Goal: Task Accomplishment & Management: Use online tool/utility

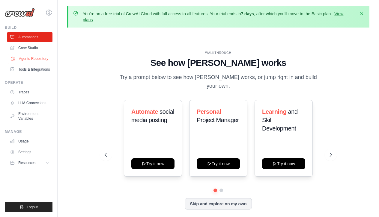
click at [25, 60] on link "Agents Repository" at bounding box center [30, 59] width 45 height 10
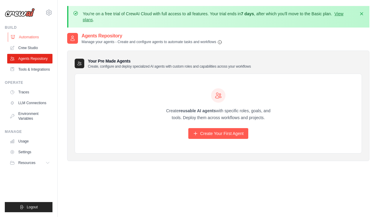
click at [31, 39] on link "Automations" at bounding box center [30, 37] width 45 height 10
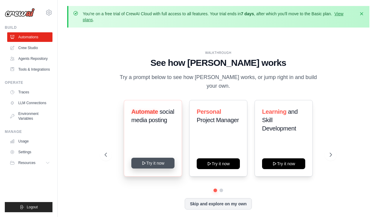
click at [140, 158] on button "Try it now" at bounding box center [152, 163] width 43 height 11
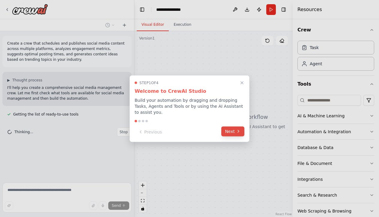
click at [234, 131] on button "Next" at bounding box center [232, 132] width 23 height 10
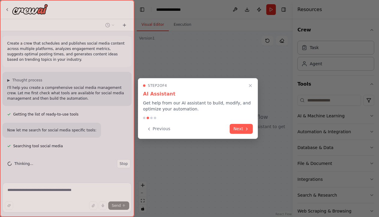
click at [234, 131] on button "Next" at bounding box center [241, 129] width 23 height 10
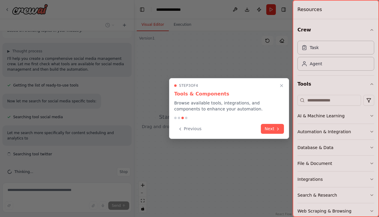
scroll to position [34, 0]
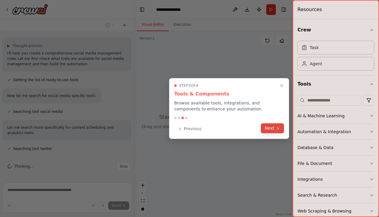
click at [270, 132] on button "Next" at bounding box center [272, 129] width 23 height 10
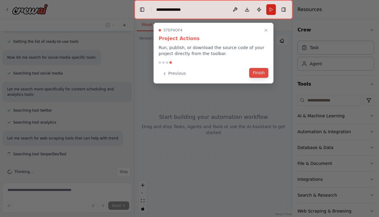
scroll to position [84, 0]
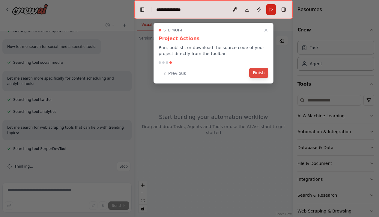
click at [262, 76] on button "Finish" at bounding box center [258, 73] width 19 height 10
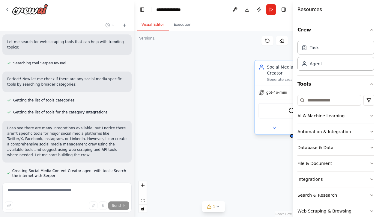
scroll to position [196, 0]
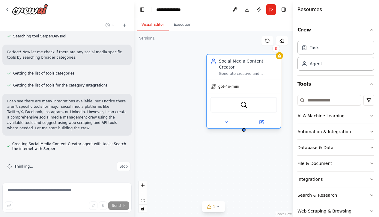
drag, startPoint x: 275, startPoint y: 78, endPoint x: 220, endPoint y: 74, distance: 54.7
click at [220, 74] on div "Social Media Content Creator Generate creative and engaging social media conten…" at bounding box center [243, 91] width 75 height 75
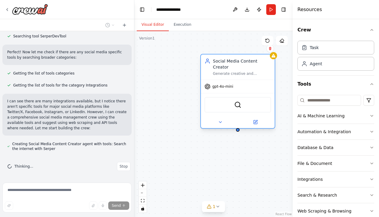
click at [227, 84] on span "gpt-4o-mini" at bounding box center [222, 86] width 21 height 5
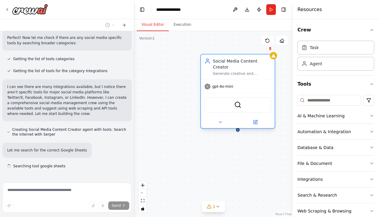
scroll to position [228, 0]
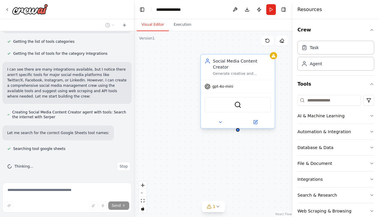
click at [234, 83] on div "gpt-4o-mini" at bounding box center [238, 86] width 74 height 13
click at [209, 84] on icon at bounding box center [207, 86] width 5 height 5
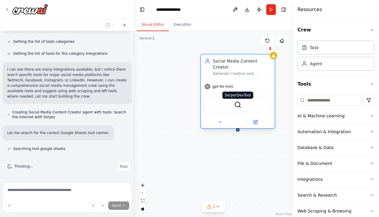
click at [234, 101] on img at bounding box center [237, 104] width 7 height 7
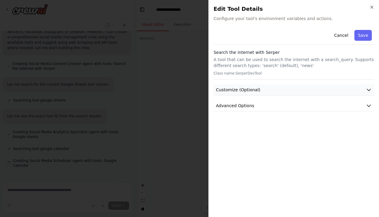
scroll to position [289, 0]
click at [292, 88] on button "Customize (Optional)" at bounding box center [293, 90] width 161 height 11
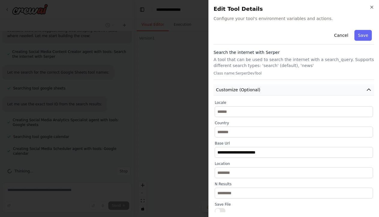
click at [369, 86] on button "Customize (Optional)" at bounding box center [293, 90] width 161 height 11
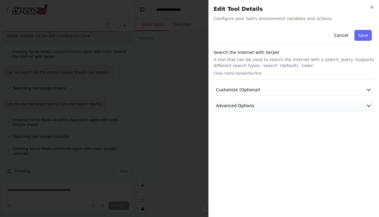
click at [368, 106] on icon "button" at bounding box center [369, 106] width 6 height 6
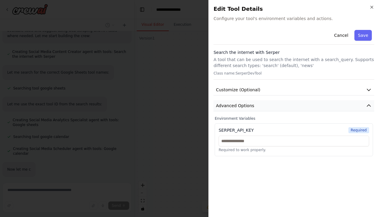
scroll to position [325, 0]
click at [368, 106] on icon "button" at bounding box center [369, 106] width 6 height 6
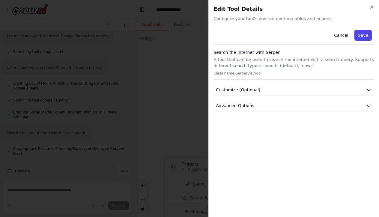
click at [361, 30] on button "Save" at bounding box center [362, 35] width 17 height 11
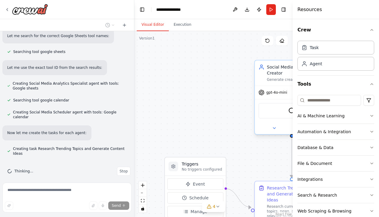
scroll to position [337, 0]
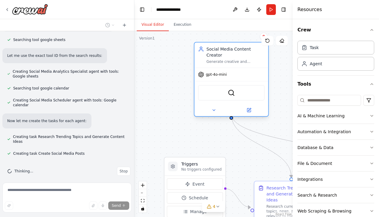
drag, startPoint x: 281, startPoint y: 74, endPoint x: 224, endPoint y: 56, distance: 60.7
click at [224, 59] on div "Generate creative and engaging social media content ideas based on trending top…" at bounding box center [236, 61] width 58 height 5
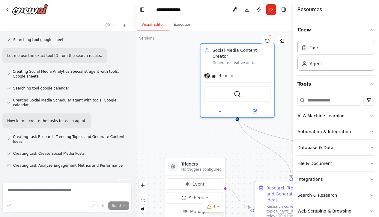
scroll to position [349, 0]
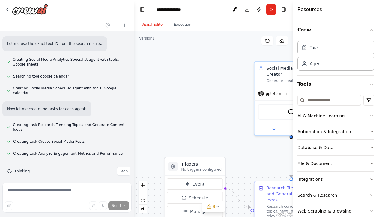
click at [371, 30] on icon "button" at bounding box center [371, 30] width 5 height 5
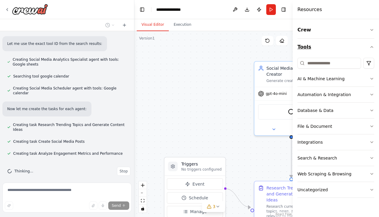
scroll to position [361, 0]
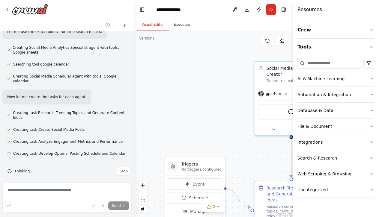
click at [370, 47] on icon "button" at bounding box center [371, 47] width 5 height 5
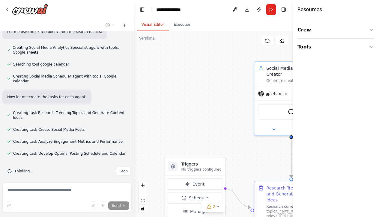
click at [370, 47] on icon "button" at bounding box center [371, 47] width 5 height 5
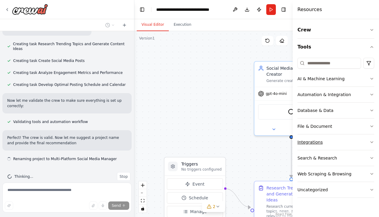
scroll to position [436, 0]
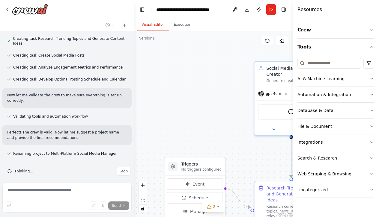
click at [332, 162] on button "Search & Research" at bounding box center [335, 158] width 77 height 16
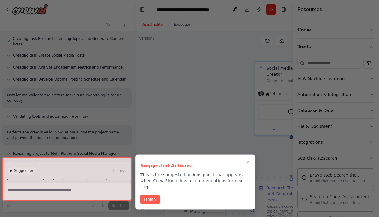
click at [111, 190] on div at bounding box center [66, 179] width 129 height 44
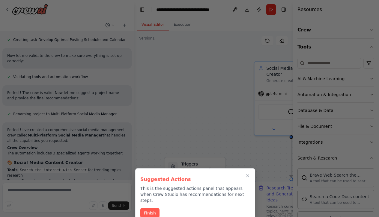
click at [113, 209] on div at bounding box center [189, 108] width 379 height 217
click at [154, 208] on button "Finish" at bounding box center [149, 213] width 19 height 10
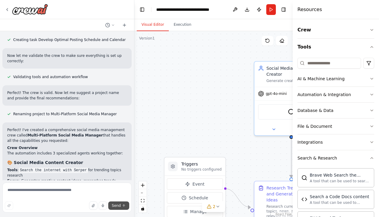
click at [125, 210] on button "Send" at bounding box center [118, 206] width 21 height 8
click at [73, 188] on textarea at bounding box center [66, 198] width 129 height 30
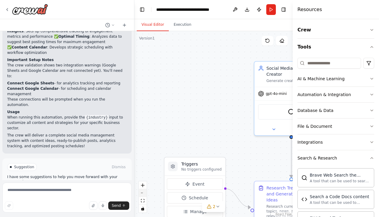
click at [144, 195] on button "zoom out" at bounding box center [143, 193] width 8 height 8
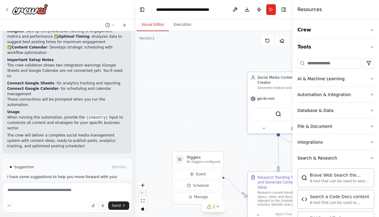
click at [144, 195] on button "zoom out" at bounding box center [143, 193] width 8 height 8
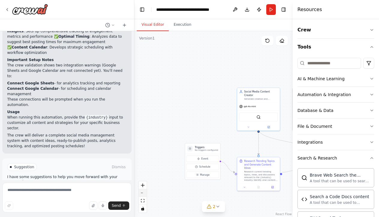
click at [144, 195] on button "zoom out" at bounding box center [143, 193] width 8 height 8
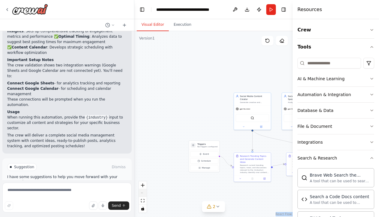
click at [144, 195] on div "React Flow controls" at bounding box center [143, 197] width 8 height 31
click at [144, 192] on div "React Flow controls" at bounding box center [143, 197] width 8 height 31
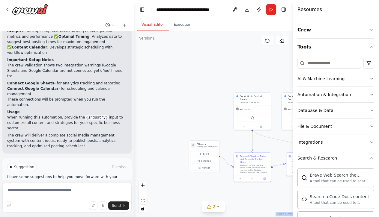
click at [144, 192] on div "React Flow controls" at bounding box center [143, 197] width 8 height 31
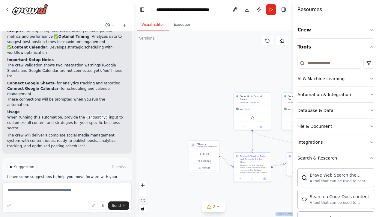
click at [144, 200] on icon "fit view" at bounding box center [143, 200] width 4 height 3
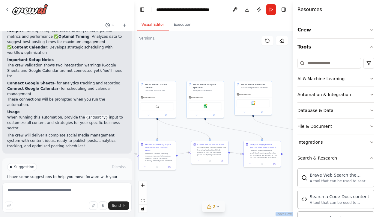
click at [210, 210] on div "2" at bounding box center [211, 207] width 9 height 6
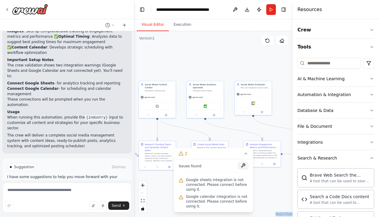
click at [245, 168] on button at bounding box center [243, 165] width 10 height 7
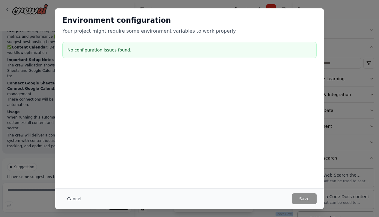
click at [71, 201] on button "Cancel" at bounding box center [74, 199] width 24 height 11
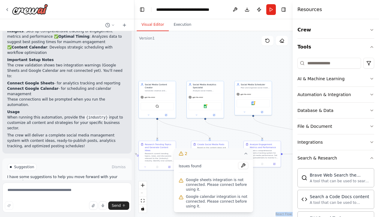
click at [247, 155] on icon at bounding box center [245, 153] width 5 height 5
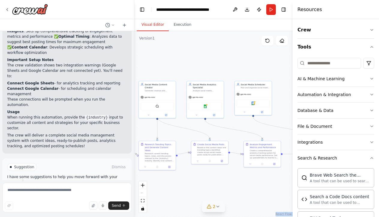
click at [210, 209] on div "2" at bounding box center [211, 207] width 9 height 6
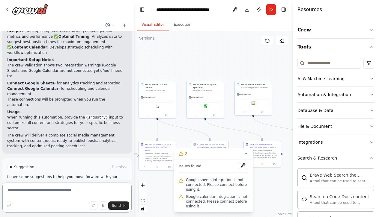
click at [94, 198] on textarea at bounding box center [66, 198] width 129 height 30
type textarea "**********"
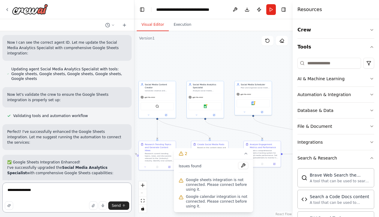
scroll to position [1208, 0]
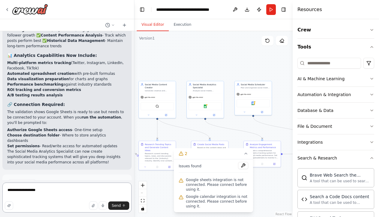
drag, startPoint x: 44, startPoint y: 200, endPoint x: 34, endPoint y: 201, distance: 10.2
click at [34, 201] on textarea "**********" at bounding box center [66, 198] width 129 height 30
type textarea "**********"
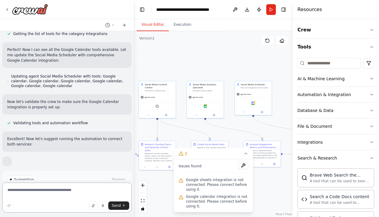
scroll to position [1512, 0]
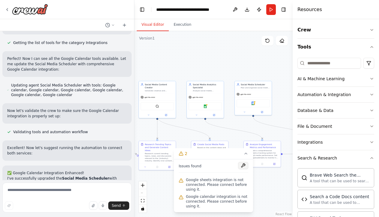
click at [244, 165] on button at bounding box center [243, 165] width 10 height 7
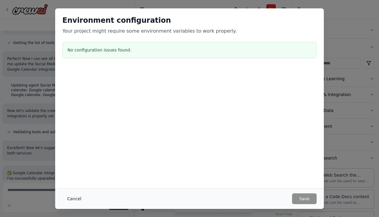
click at [74, 200] on button "Cancel" at bounding box center [74, 199] width 24 height 11
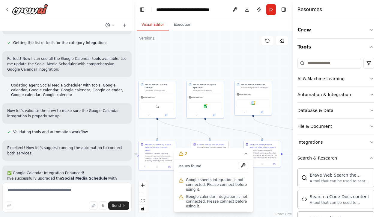
click at [211, 169] on div "Issues found" at bounding box center [214, 167] width 70 height 11
click at [242, 153] on button "2" at bounding box center [213, 153] width 79 height 11
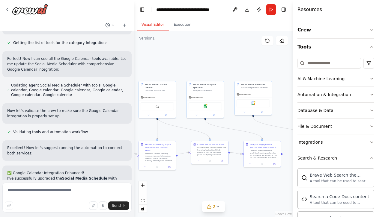
click at [144, 193] on div "React Flow controls" at bounding box center [143, 197] width 8 height 31
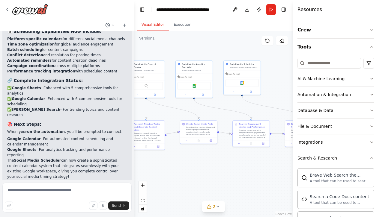
drag, startPoint x: 268, startPoint y: 178, endPoint x: 263, endPoint y: 152, distance: 26.8
click at [263, 152] on div ".deletable-edge-delete-btn { width: 20px; height: 20px; border: 0px solid #ffff…" at bounding box center [213, 124] width 158 height 186
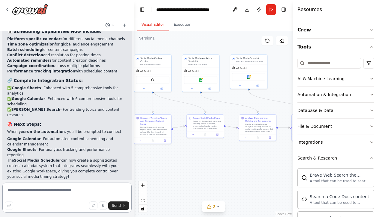
click at [94, 197] on textarea at bounding box center [66, 198] width 129 height 30
click at [74, 194] on textarea at bounding box center [66, 198] width 129 height 30
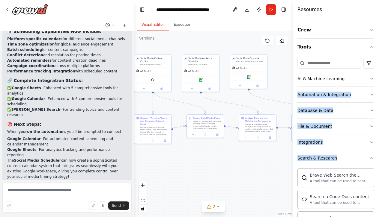
drag, startPoint x: 378, startPoint y: 87, endPoint x: 366, endPoint y: 160, distance: 74.4
click at [366, 159] on div "Crew Tools AI & Machine Learning Automation & Integration Database & Data File …" at bounding box center [336, 118] width 86 height 198
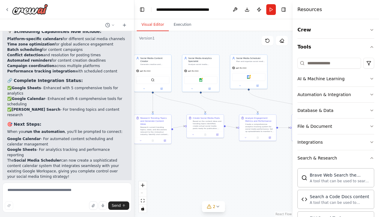
click at [272, 191] on div ".deletable-edge-delete-btn { width: 20px; height: 20px; border: 0px solid #ffff…" at bounding box center [213, 124] width 158 height 186
click at [369, 160] on button "Search & Research" at bounding box center [335, 158] width 77 height 16
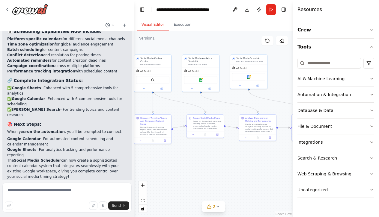
click at [361, 178] on button "Web Scraping & Browsing" at bounding box center [335, 174] width 77 height 16
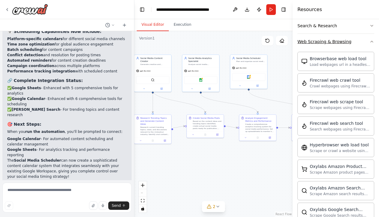
scroll to position [134, 0]
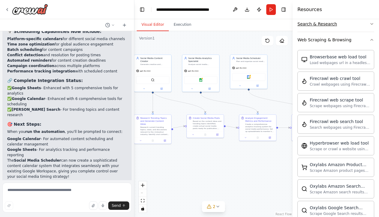
click at [323, 27] on button "Search & Research" at bounding box center [335, 24] width 77 height 16
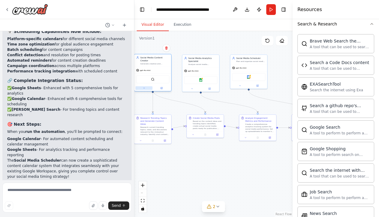
click at [144, 87] on button at bounding box center [143, 88] width 17 height 4
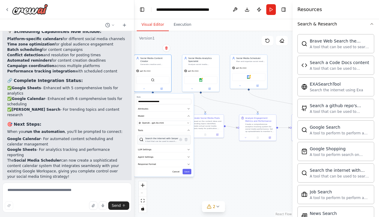
click at [169, 140] on div "A tool that can be used to search the internet with a search_query. Supports di…" at bounding box center [161, 141] width 33 height 2
click at [357, 201] on div "Job Search A tool to perform to perform a job search in the US with a search_qu…" at bounding box center [335, 194] width 77 height 19
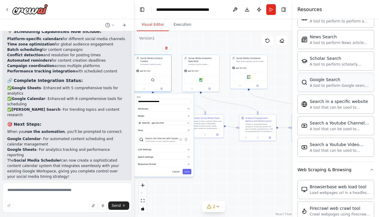
scroll to position [316, 0]
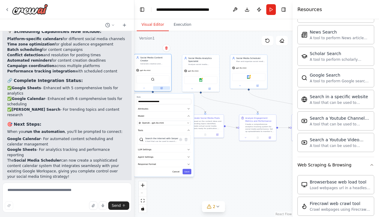
click at [162, 87] on icon at bounding box center [162, 88] width 2 height 2
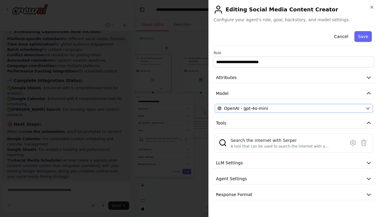
click at [290, 106] on div "OpenAI - gpt-4o-mini" at bounding box center [290, 109] width 146 height 6
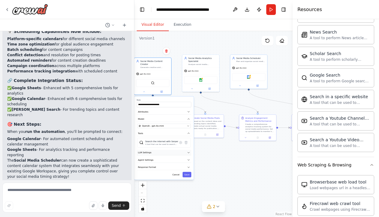
click at [175, 150] on button "LLM Settings" at bounding box center [164, 153] width 55 height 6
click at [175, 157] on button "Agent Settings" at bounding box center [164, 160] width 55 height 6
click at [157, 192] on div "Allow Delegation Allow the agent to delegate tasks to other agents" at bounding box center [159, 195] width 45 height 6
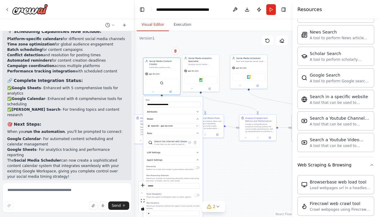
drag, startPoint x: 182, startPoint y: 121, endPoint x: 191, endPoint y: 121, distance: 9.0
click at [191, 121] on div "**********" at bounding box center [172, 181] width 59 height 168
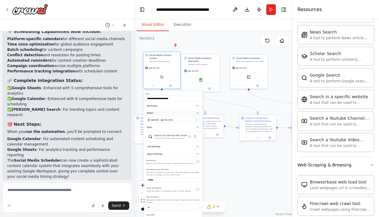
click at [191, 111] on button "Model" at bounding box center [173, 114] width 55 height 6
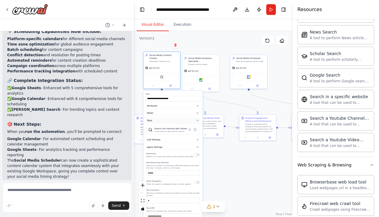
click at [195, 119] on button "Tools" at bounding box center [173, 121] width 55 height 6
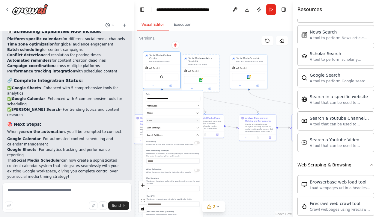
click at [195, 119] on button "Tools" at bounding box center [173, 121] width 55 height 6
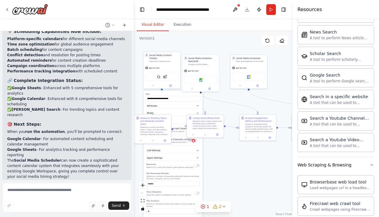
click at [138, 56] on div ".deletable-edge-delete-btn { width: 20px; height: 20px; border: 0px solid #ffff…" at bounding box center [213, 124] width 158 height 186
click at [140, 49] on div ".deletable-edge-delete-btn { width: 20px; height: 20px; border: 0px solid #ffff…" at bounding box center [213, 124] width 158 height 186
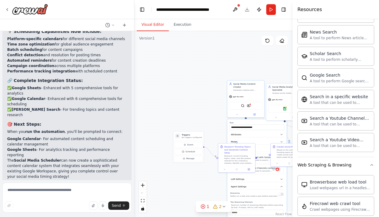
drag, startPoint x: 140, startPoint y: 49, endPoint x: 222, endPoint y: 77, distance: 86.9
click at [222, 77] on div ".deletable-edge-delete-btn { width: 20px; height: 20px; border: 0px solid #ffff…" at bounding box center [213, 124] width 158 height 186
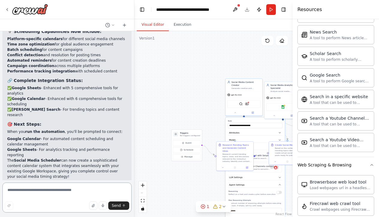
click at [59, 193] on textarea at bounding box center [66, 198] width 129 height 30
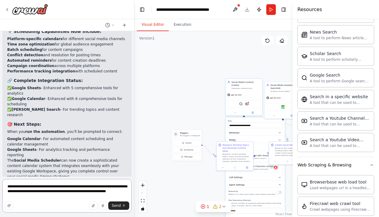
type textarea "**********"
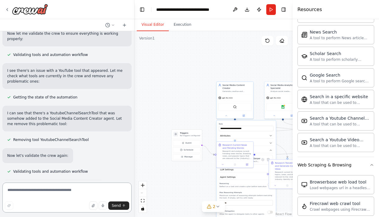
scroll to position [2178, 0]
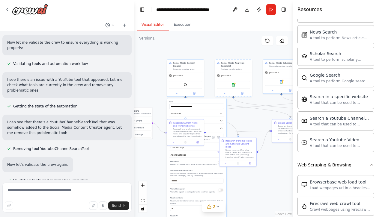
drag, startPoint x: 219, startPoint y: 62, endPoint x: 170, endPoint y: 40, distance: 53.7
click at [170, 40] on div ".deletable-edge-delete-btn { width: 20px; height: 20px; border: 0px solid #ffff…" at bounding box center [213, 124] width 158 height 186
click at [252, 122] on div ".deletable-edge-delete-btn { width: 20px; height: 20px; border: 0px solid #ffff…" at bounding box center [213, 124] width 158 height 186
click at [162, 108] on div ".deletable-edge-delete-btn { width: 20px; height: 20px; border: 0px solid #ffff…" at bounding box center [213, 124] width 158 height 186
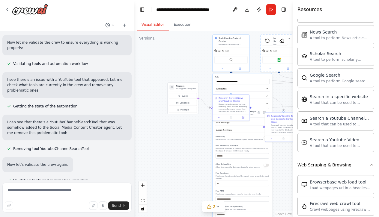
drag, startPoint x: 158, startPoint y: 146, endPoint x: 202, endPoint y: 121, distance: 50.2
click at [202, 121] on div ".deletable-edge-delete-btn { width: 20px; height: 20px; border: 0px solid #ffff…" at bounding box center [213, 124] width 158 height 186
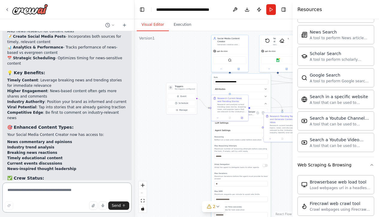
click at [24, 190] on textarea at bounding box center [66, 198] width 129 height 30
drag, startPoint x: 183, startPoint y: 157, endPoint x: 181, endPoint y: 155, distance: 3.4
click at [182, 155] on div ".deletable-edge-delete-btn { width: 20px; height: 20px; border: 0px solid #ffff…" at bounding box center [213, 124] width 158 height 186
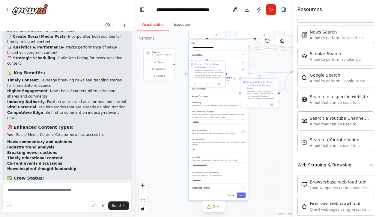
drag, startPoint x: 192, startPoint y: 149, endPoint x: 170, endPoint y: 118, distance: 37.5
click at [170, 117] on div ".deletable-edge-delete-btn { width: 20px; height: 20px; border: 0px solid #ffff…" at bounding box center [213, 124] width 158 height 186
click at [243, 193] on button "Save" at bounding box center [241, 195] width 9 height 5
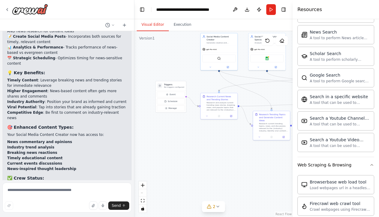
drag, startPoint x: 234, startPoint y: 114, endPoint x: 246, endPoint y: 147, distance: 34.8
click at [246, 147] on div ".deletable-edge-delete-btn { width: 20px; height: 20px; border: 0px solid #ffff…" at bounding box center [213, 124] width 158 height 186
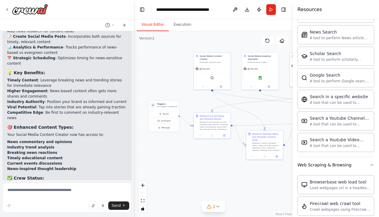
drag, startPoint x: 246, startPoint y: 147, endPoint x: 239, endPoint y: 165, distance: 20.1
click at [239, 165] on div ".deletable-edge-delete-btn { width: 20px; height: 20px; border: 0px solid #ffff…" at bounding box center [213, 124] width 158 height 186
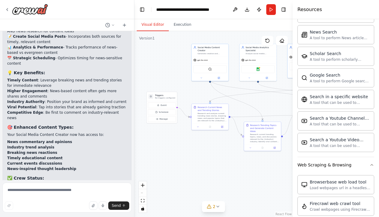
drag, startPoint x: 185, startPoint y: 88, endPoint x: 183, endPoint y: 81, distance: 8.2
click at [183, 80] on div ".deletable-edge-delete-btn { width: 20px; height: 20px; border: 0px solid #ffff…" at bounding box center [213, 124] width 158 height 186
click at [82, 190] on textarea at bounding box center [66, 198] width 129 height 30
click at [66, 191] on textarea at bounding box center [66, 198] width 129 height 30
click at [103, 191] on textarea "**********" at bounding box center [66, 198] width 129 height 30
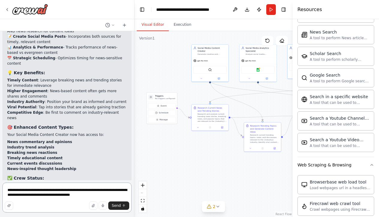
click at [108, 193] on textarea "**********" at bounding box center [66, 198] width 129 height 30
click at [116, 194] on textarea "**********" at bounding box center [66, 198] width 129 height 30
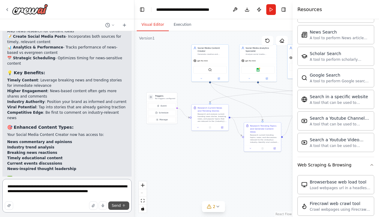
type textarea "**********"
click at [123, 209] on button "Send" at bounding box center [118, 206] width 21 height 8
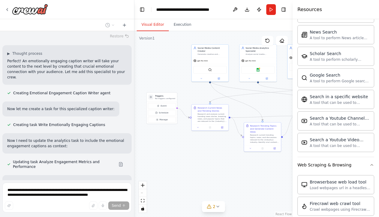
scroll to position [2764, 0]
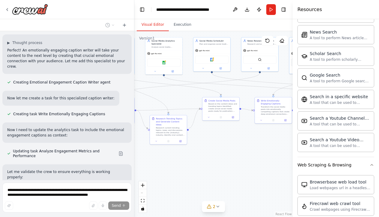
drag, startPoint x: 228, startPoint y: 154, endPoint x: 134, endPoint y: 147, distance: 94.4
click at [134, 147] on div "Create a crew that schedules and publishes social media content across multiple…" at bounding box center [189, 108] width 379 height 217
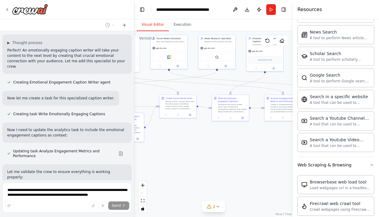
drag, startPoint x: 154, startPoint y: 155, endPoint x: 112, endPoint y: 153, distance: 42.3
click at [112, 153] on div "Create a crew that schedules and publishes social media content across multiple…" at bounding box center [189, 108] width 379 height 217
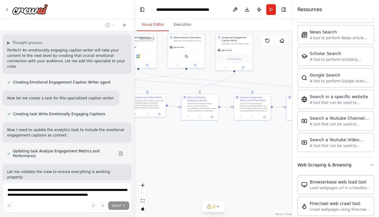
drag, startPoint x: 189, startPoint y: 144, endPoint x: 158, endPoint y: 144, distance: 31.2
click at [158, 144] on div ".deletable-edge-delete-btn { width: 20px; height: 20px; border: 0px solid #ffff…" at bounding box center [213, 124] width 158 height 186
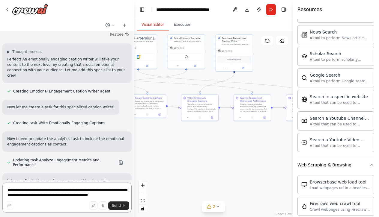
click at [75, 193] on textarea "**********" at bounding box center [66, 198] width 129 height 30
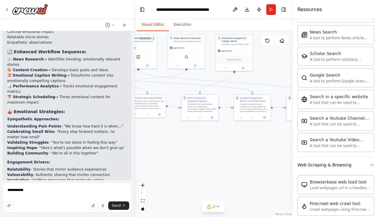
click at [21, 123] on div "🎭 Emotional Engagement Caption Writer Added! Your Multi-Platform Social Media M…" at bounding box center [66, 22] width 129 height 490
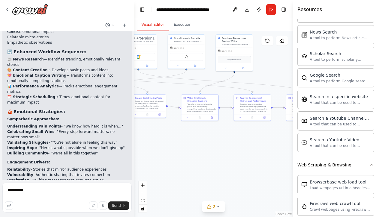
click at [40, 192] on textarea "**********" at bounding box center [66, 198] width 129 height 30
type textarea "*"
type textarea "**********"
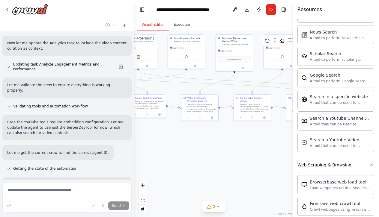
scroll to position [3643, 0]
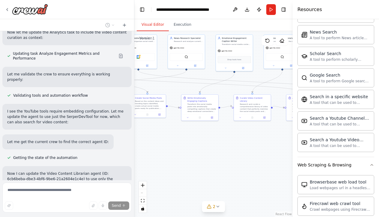
click at [52, 204] on div "Send" at bounding box center [67, 206] width 124 height 8
click at [23, 204] on div "Send" at bounding box center [67, 206] width 124 height 8
drag, startPoint x: 23, startPoint y: 204, endPoint x: 26, endPoint y: 213, distance: 9.7
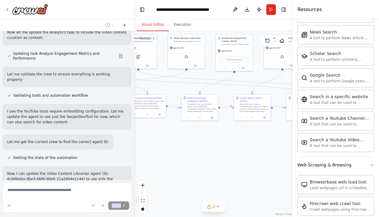
click at [24, 206] on div "Send" at bounding box center [67, 206] width 124 height 8
click at [22, 179] on div "Create a crew that schedules and publishes social media content across multiple…" at bounding box center [67, 105] width 134 height 149
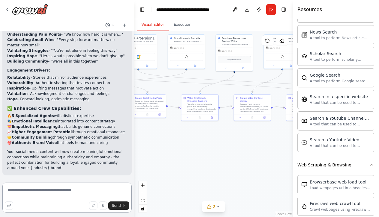
scroll to position [3165, 0]
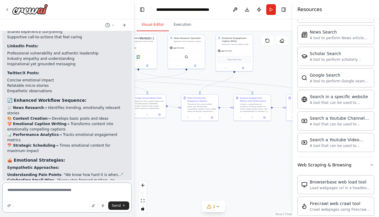
type textarea "**********"
click at [119, 207] on span "Send" at bounding box center [116, 206] width 9 height 5
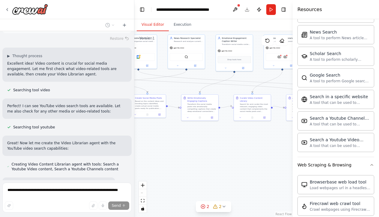
scroll to position [3538, 0]
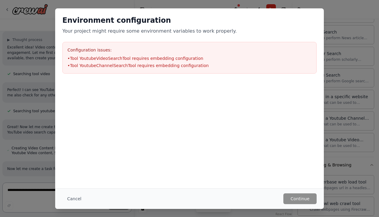
scroll to position [3480, 0]
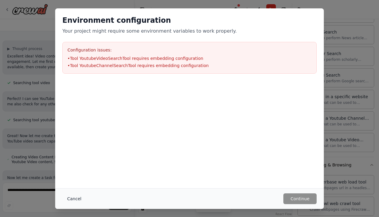
click at [76, 201] on button "Cancel" at bounding box center [74, 199] width 24 height 11
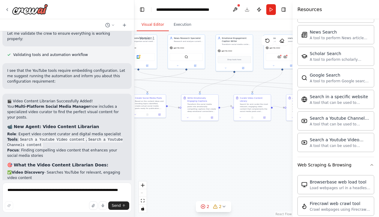
scroll to position [3709, 0]
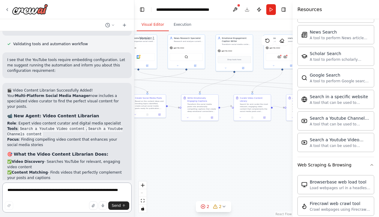
click at [21, 196] on textarea "**********" at bounding box center [66, 198] width 129 height 30
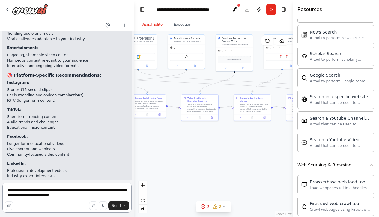
type textarea "**********"
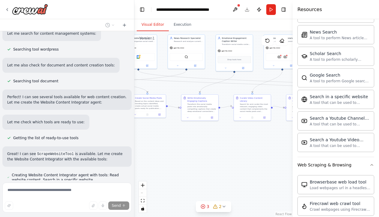
scroll to position [4512, 0]
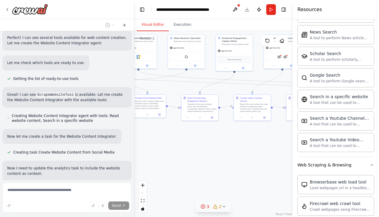
click at [218, 208] on div "2" at bounding box center [217, 207] width 9 height 6
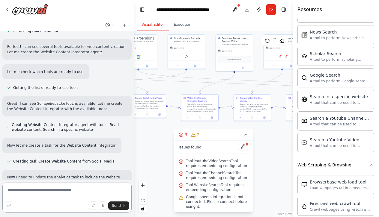
scroll to position [5061, 0]
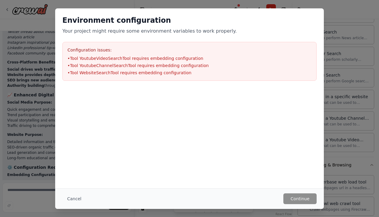
click at [226, 189] on div "Cancel Continue" at bounding box center [189, 199] width 269 height 21
drag, startPoint x: 71, startPoint y: 60, endPoint x: 178, endPoint y: 61, distance: 107.0
drag, startPoint x: 195, startPoint y: 58, endPoint x: 70, endPoint y: 58, distance: 124.4
click at [70, 58] on li "• Tool YoutubeVideoSearchTool requires embedding configuration" at bounding box center [189, 58] width 244 height 6
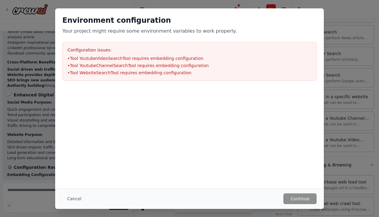
drag, startPoint x: 70, startPoint y: 58, endPoint x: 186, endPoint y: 78, distance: 117.7
click at [186, 78] on div "Configuration issues: • Tool YoutubeVideoSearchTool requires embedding configur…" at bounding box center [189, 61] width 254 height 39
click at [177, 72] on li "• Tool WebsiteSearchTool requires embedding configuration" at bounding box center [189, 73] width 244 height 6
drag, startPoint x: 186, startPoint y: 76, endPoint x: 72, endPoint y: 61, distance: 114.6
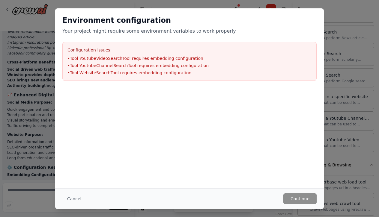
click at [72, 61] on div "Configuration issues: • Tool YoutubeVideoSearchTool requires embedding configur…" at bounding box center [189, 61] width 254 height 39
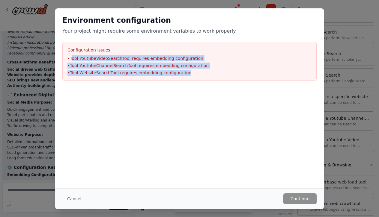
click at [68, 62] on ul "• Tool YoutubeVideoSearchTool requires embedding configuration • Tool YoutubeCh…" at bounding box center [189, 65] width 244 height 20
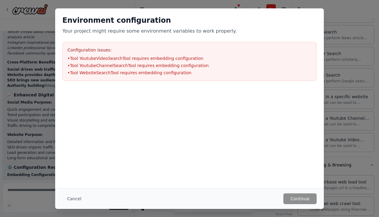
drag, startPoint x: 70, startPoint y: 57, endPoint x: 185, endPoint y: 75, distance: 115.9
click at [185, 75] on ul "• Tool YoutubeVideoSearchTool requires embedding configuration • Tool YoutubeCh…" at bounding box center [189, 65] width 244 height 20
click at [176, 69] on ul "• Tool YoutubeVideoSearchTool requires embedding configuration • Tool YoutubeCh…" at bounding box center [189, 65] width 244 height 20
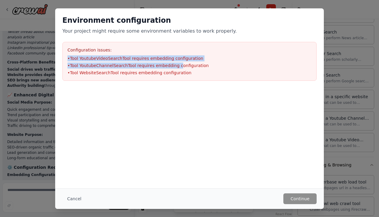
drag, startPoint x: 177, startPoint y: 64, endPoint x: 66, endPoint y: 60, distance: 110.7
click at [66, 60] on div "Configuration issues: • Tool YoutubeVideoSearchTool requires embedding configur…" at bounding box center [189, 61] width 254 height 39
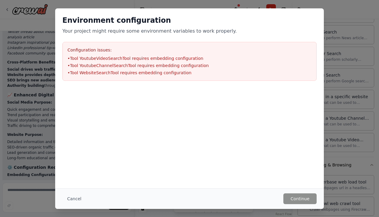
click at [66, 60] on div "Configuration issues: • Tool YoutubeVideoSearchTool requires embedding configur…" at bounding box center [189, 61] width 254 height 39
click at [80, 200] on button "Cancel" at bounding box center [74, 199] width 24 height 11
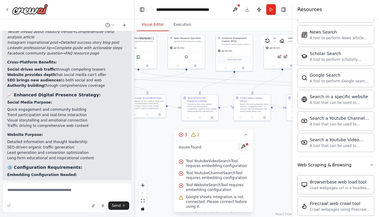
click at [243, 147] on button at bounding box center [243, 146] width 10 height 7
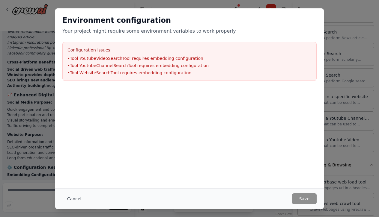
click at [75, 199] on button "Cancel" at bounding box center [74, 199] width 24 height 11
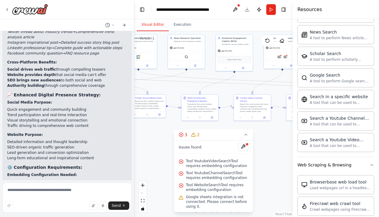
click at [142, 141] on div ".deletable-edge-delete-btn { width: 20px; height: 20px; border: 0px solid #ffff…" at bounding box center [213, 124] width 158 height 186
click at [284, 47] on div "gpt-4o-mini" at bounding box center [282, 47] width 37 height 7
click at [278, 58] on img at bounding box center [280, 57] width 4 height 4
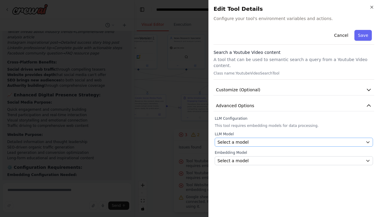
click at [264, 139] on div "Select a model" at bounding box center [290, 142] width 146 height 6
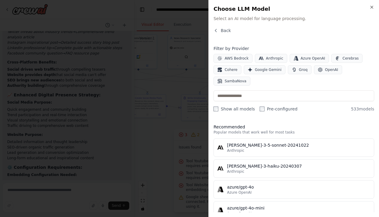
click at [369, 133] on p "Popular models that work well for most tasks" at bounding box center [293, 132] width 161 height 5
click at [344, 119] on div "Back Filter by Provider AWS Bedrock Anthropic Azure OpenAI Cerebras Cohere Goog…" at bounding box center [293, 120] width 161 height 185
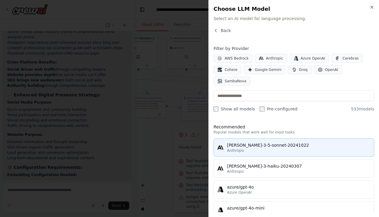
click at [328, 146] on div "claude-3-5-sonnet-20241022" at bounding box center [298, 145] width 143 height 6
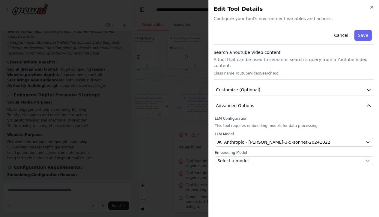
click at [328, 150] on label "Embedding Model" at bounding box center [294, 152] width 158 height 5
click at [327, 139] on div "Anthropic - claude-3-5-sonnet-20241022" at bounding box center [290, 142] width 146 height 6
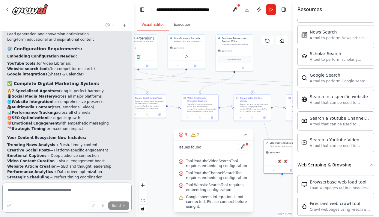
scroll to position [5122, 0]
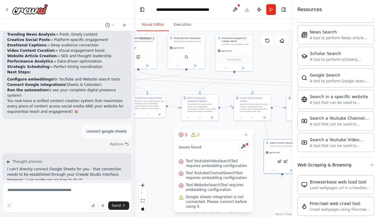
scroll to position [5398, 0]
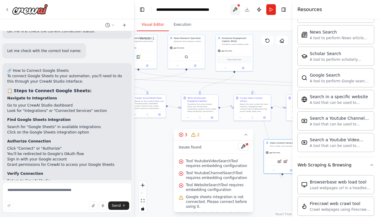
click at [234, 10] on button at bounding box center [235, 9] width 10 height 11
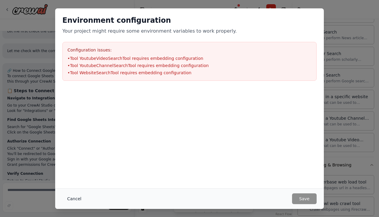
click at [77, 203] on button "Cancel" at bounding box center [74, 199] width 24 height 11
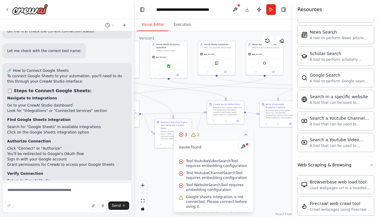
drag, startPoint x: 149, startPoint y: 132, endPoint x: 228, endPoint y: 138, distance: 78.8
click at [228, 138] on div "Version 1 Show Tools Hide Agents .deletable-edge-delete-btn { width: 20px; heig…" at bounding box center [213, 124] width 158 height 186
click at [168, 64] on img at bounding box center [169, 66] width 4 height 4
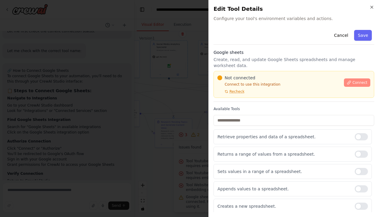
click at [352, 82] on button "Connect" at bounding box center [357, 83] width 26 height 8
click at [237, 92] on span "Recheck" at bounding box center [236, 91] width 15 height 5
click at [237, 92] on div "Cancel Save Google sheets Create, read, and update Google Sheets spreadsheets a…" at bounding box center [293, 121] width 161 height 186
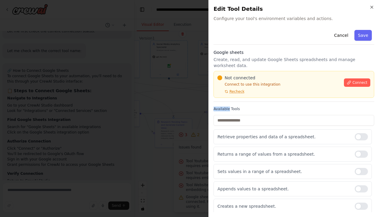
click at [237, 92] on span "Recheck" at bounding box center [236, 91] width 15 height 5
click at [362, 82] on span "Connect" at bounding box center [359, 82] width 15 height 5
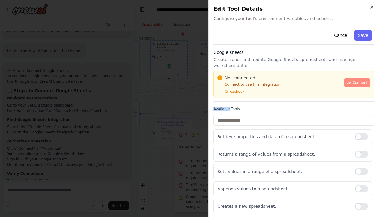
click at [362, 82] on span "Connect" at bounding box center [359, 82] width 15 height 5
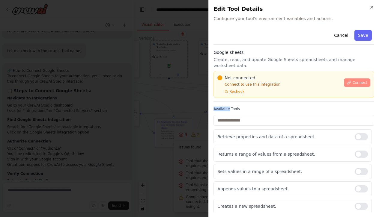
click at [362, 83] on span "Connect" at bounding box center [359, 82] width 15 height 5
click at [358, 86] on button "Connect" at bounding box center [357, 83] width 26 height 8
click at [238, 92] on span "Recheck" at bounding box center [236, 91] width 15 height 5
click at [340, 175] on div "Sets values in a range of a spreadsheet." at bounding box center [292, 171] width 158 height 15
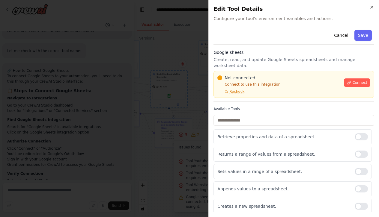
click at [371, 80] on div "Not connected Connect to use this integration Recheck Connect" at bounding box center [293, 84] width 161 height 27
drag, startPoint x: 371, startPoint y: 79, endPoint x: 374, endPoint y: 76, distance: 4.7
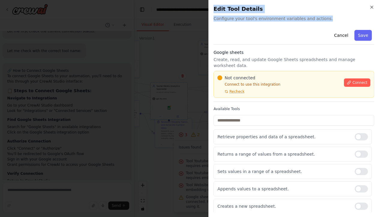
drag, startPoint x: 374, startPoint y: 76, endPoint x: 191, endPoint y: 142, distance: 194.8
click at [192, 141] on body "Create a crew that schedules and publishes social media content across multiple…" at bounding box center [189, 108] width 379 height 217
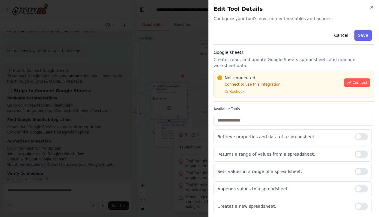
click at [210, 140] on div "Close Edit Tool Details Configure your tool's environment variables and actions…" at bounding box center [293, 108] width 171 height 217
drag, startPoint x: 210, startPoint y: 140, endPoint x: 212, endPoint y: 134, distance: 6.1
click at [212, 135] on div "Close Edit Tool Details Configure your tool's environment variables and actions…" at bounding box center [293, 108] width 171 height 217
click at [372, 210] on div "Retrieve properties and data of a spreadsheet. Returns a range of values from a…" at bounding box center [293, 172] width 161 height 85
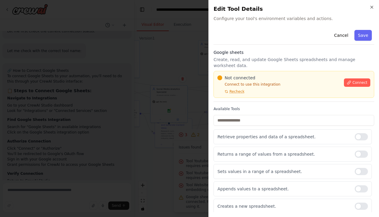
click at [372, 210] on div "Retrieve properties and data of a spreadsheet. Returns a range of values from a…" at bounding box center [293, 172] width 161 height 85
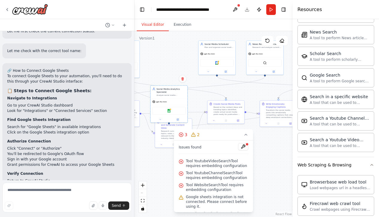
click at [151, 150] on div ".deletable-edge-delete-btn { width: 20px; height: 20px; border: 0px solid #ffff…" at bounding box center [213, 124] width 158 height 186
click at [242, 150] on button at bounding box center [243, 146] width 10 height 7
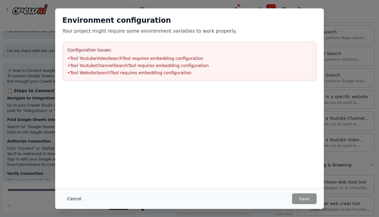
click at [81, 198] on button "Cancel" at bounding box center [74, 199] width 24 height 11
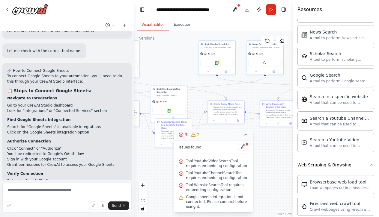
click at [247, 135] on icon at bounding box center [245, 134] width 5 height 5
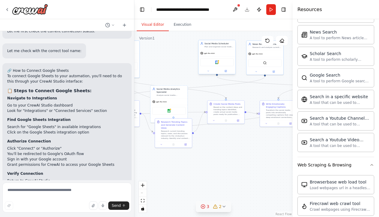
click at [218, 64] on div "Google calendar" at bounding box center [216, 62] width 33 height 8
drag, startPoint x: 209, startPoint y: 62, endPoint x: 215, endPoint y: 60, distance: 5.8
click at [213, 61] on div "Google calendar" at bounding box center [216, 62] width 33 height 8
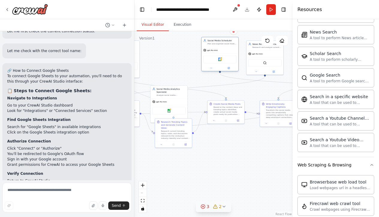
click at [215, 60] on div "Google calendar" at bounding box center [219, 59] width 33 height 8
click at [223, 63] on div "Google calendar" at bounding box center [219, 59] width 33 height 8
click at [222, 58] on div at bounding box center [222, 58] width 2 height 2
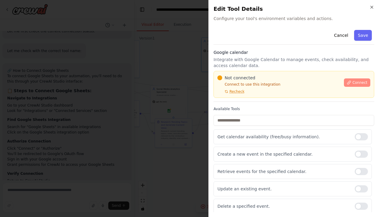
click at [355, 83] on span "Connect" at bounding box center [359, 82] width 15 height 5
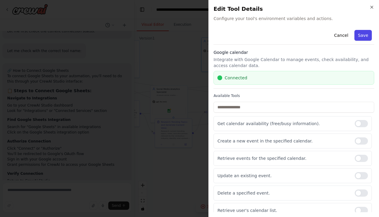
click at [358, 35] on button "Save" at bounding box center [362, 35] width 17 height 11
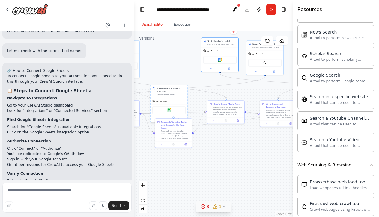
click at [166, 112] on div "Google sheets" at bounding box center [168, 110] width 33 height 8
click at [171, 106] on div "Google sheets" at bounding box center [168, 111] width 37 height 12
click at [171, 110] on div "Google sheets" at bounding box center [168, 110] width 33 height 8
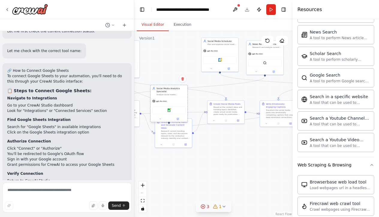
drag, startPoint x: 171, startPoint y: 110, endPoint x: 174, endPoint y: 110, distance: 3.1
click at [173, 110] on div "Google sheets" at bounding box center [168, 110] width 33 height 8
click at [174, 110] on div "Google sheets" at bounding box center [168, 110] width 33 height 8
click at [138, 73] on div at bounding box center [121, 74] width 37 height 6
click at [171, 113] on div "Google sheets" at bounding box center [168, 110] width 33 height 8
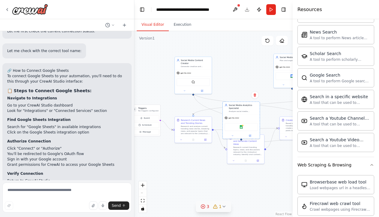
drag, startPoint x: 145, startPoint y: 80, endPoint x: 217, endPoint y: 96, distance: 74.0
click at [217, 96] on div ".deletable-edge-delete-btn { width: 20px; height: 20px; border: 0px solid #ffff…" at bounding box center [213, 124] width 158 height 186
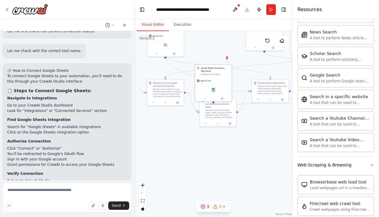
drag, startPoint x: 170, startPoint y: 104, endPoint x: 142, endPoint y: 67, distance: 46.6
click at [142, 67] on div ".deletable-edge-delete-btn { width: 20px; height: 20px; border: 0px solid #ffff…" at bounding box center [213, 124] width 158 height 186
drag, startPoint x: 212, startPoint y: 83, endPoint x: 205, endPoint y: 47, distance: 36.9
click at [205, 46] on div "gpt-4o-mini" at bounding box center [207, 44] width 37 height 7
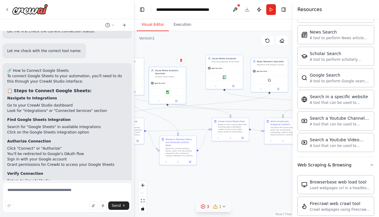
drag, startPoint x: 245, startPoint y: 64, endPoint x: 202, endPoint y: 104, distance: 59.2
click at [202, 104] on div ".deletable-edge-delete-btn { width: 20px; height: 20px; border: 0px solid #ffff…" at bounding box center [213, 124] width 158 height 186
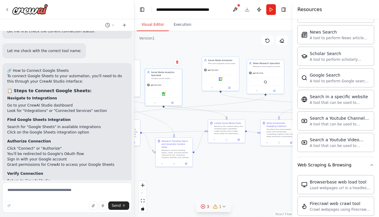
click at [212, 206] on div "3 1" at bounding box center [211, 207] width 21 height 6
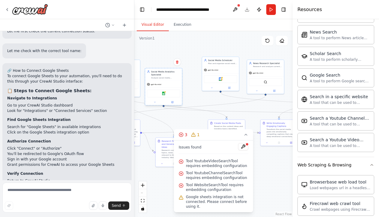
click at [157, 105] on div at bounding box center [163, 102] width 37 height 6
click at [156, 103] on button at bounding box center [154, 102] width 17 height 4
click at [164, 155] on div "Create, read, and update Google Sheets spreadsheets and manage worksheet data." at bounding box center [169, 155] width 27 height 2
click at [250, 135] on button "3 1" at bounding box center [213, 135] width 79 height 11
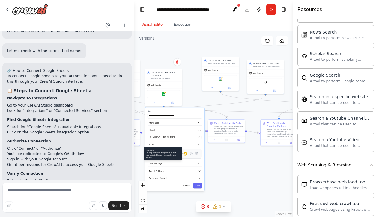
click at [186, 155] on icon at bounding box center [185, 154] width 2 height 2
click at [173, 155] on div "Create, read, and update Google Sheets spreadsheets and manage worksheet data." at bounding box center [169, 155] width 27 height 2
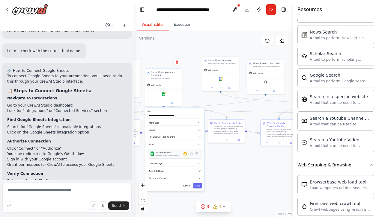
click at [175, 153] on div "Google sheets" at bounding box center [169, 152] width 27 height 3
click at [161, 92] on div "Google sheets" at bounding box center [163, 94] width 33 height 8
click at [159, 77] on div "Analyze social media engagement metrics, track performance across platforms, id…" at bounding box center [165, 78] width 29 height 2
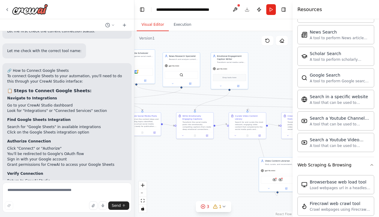
drag, startPoint x: 260, startPoint y: 106, endPoint x: 175, endPoint y: 100, distance: 84.5
click at [175, 100] on div ".deletable-edge-delete-btn { width: 20px; height: 20px; border: 0px solid #ffff…" at bounding box center [213, 124] width 158 height 186
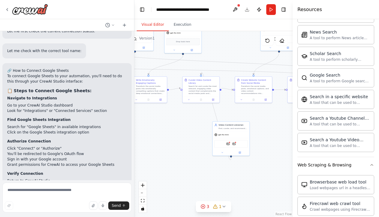
drag, startPoint x: 234, startPoint y: 166, endPoint x: 188, endPoint y: 130, distance: 59.3
click at [188, 130] on div ".deletable-edge-delete-btn { width: 20px; height: 20px; border: 0px solid #ffff…" at bounding box center [213, 124] width 158 height 186
click at [232, 147] on div "YoutubeVideoSearchTool YoutubeChannelSearchTool" at bounding box center [230, 144] width 33 height 8
click at [231, 145] on div "YoutubeVideoSearchTool YoutubeChannelSearchTool" at bounding box center [230, 144] width 33 height 8
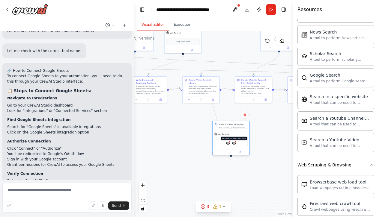
drag, startPoint x: 232, startPoint y: 145, endPoint x: 235, endPoint y: 144, distance: 3.1
click at [233, 145] on div "YoutubeVideoSearchTool YoutubeChannelSearchTool" at bounding box center [230, 144] width 33 height 8
click at [235, 144] on img at bounding box center [234, 144] width 4 height 4
click at [228, 144] on img at bounding box center [228, 144] width 4 height 4
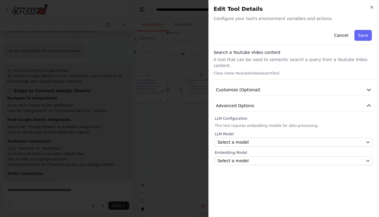
scroll to position [0, 0]
click at [282, 100] on button "Advanced Options" at bounding box center [293, 105] width 161 height 11
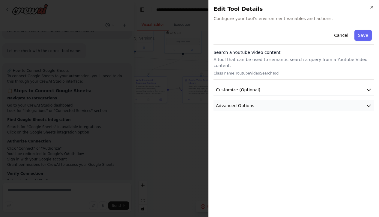
click at [282, 100] on button "Advanced Options" at bounding box center [293, 105] width 161 height 11
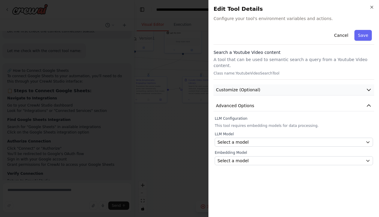
click at [282, 87] on button "Customize (Optional)" at bounding box center [293, 90] width 161 height 11
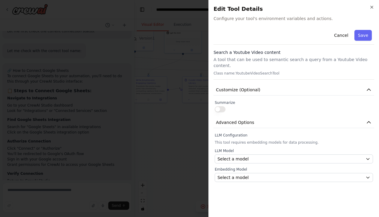
click at [224, 106] on button "button" at bounding box center [220, 109] width 11 height 6
click at [360, 37] on button "Save" at bounding box center [362, 35] width 17 height 11
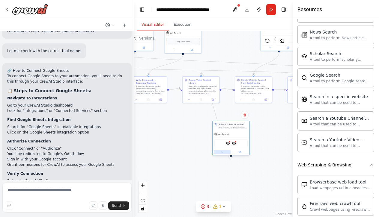
click at [223, 153] on icon at bounding box center [222, 152] width 2 height 2
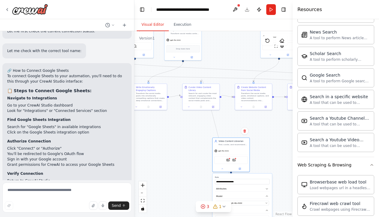
drag, startPoint x: 286, startPoint y: 186, endPoint x: 286, endPoint y: 143, distance: 43.5
click at [286, 143] on div ".deletable-edge-delete-btn { width: 20px; height: 20px; border: 0px solid #ffff…" at bounding box center [213, 124] width 158 height 186
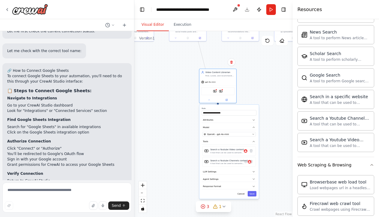
drag, startPoint x: 286, startPoint y: 143, endPoint x: 274, endPoint y: 65, distance: 78.5
click at [273, 65] on div ".deletable-edge-delete-btn { width: 20px; height: 20px; border: 0px solid #ffff…" at bounding box center [213, 124] width 158 height 186
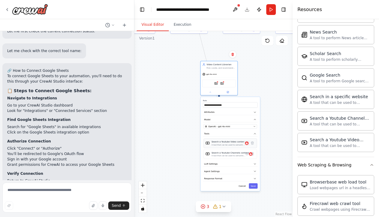
click at [249, 145] on button at bounding box center [246, 143] width 5 height 5
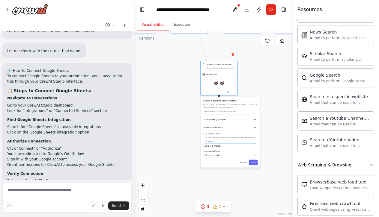
click at [241, 145] on div "Select a model" at bounding box center [228, 145] width 47 height 3
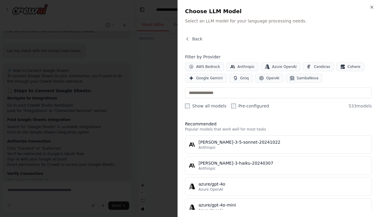
click at [181, 198] on div "Close Choose LLM Model Select an LLM model for your language processing needs. …" at bounding box center [277, 108] width 201 height 217
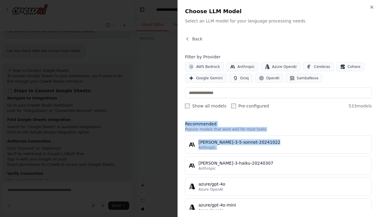
drag, startPoint x: 181, startPoint y: 198, endPoint x: 179, endPoint y: 165, distance: 32.4
click at [179, 164] on div "Close Choose LLM Model Select an LLM model for your language processing needs. …" at bounding box center [277, 108] width 201 height 217
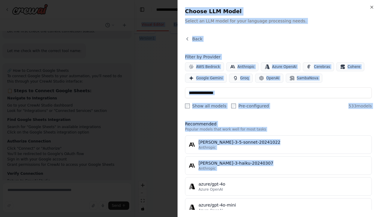
drag, startPoint x: 179, startPoint y: 189, endPoint x: 246, endPoint y: -21, distance: 220.2
click at [246, 0] on html "Create a crew that schedules and publishes social media content across multiple…" at bounding box center [189, 108] width 379 height 217
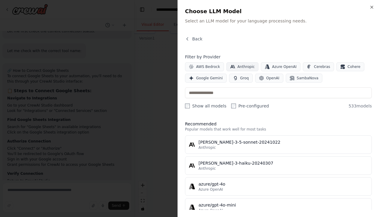
click at [239, 67] on span "Anthropic" at bounding box center [245, 66] width 17 height 5
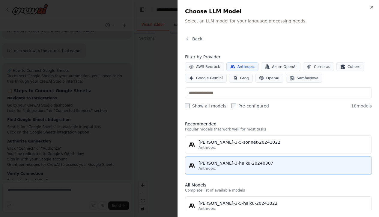
click at [241, 164] on div "claude-3-haiku-20240307" at bounding box center [282, 163] width 169 height 6
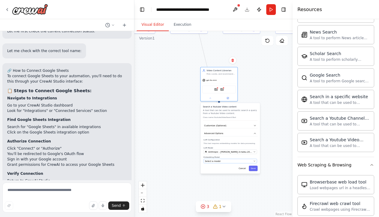
click at [226, 161] on div "Select a model" at bounding box center [228, 161] width 47 height 3
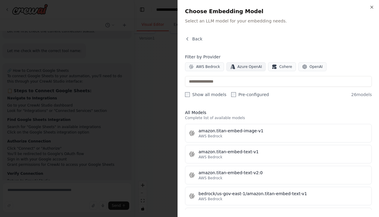
click at [241, 63] on button "Azure OpenAI" at bounding box center [246, 66] width 40 height 9
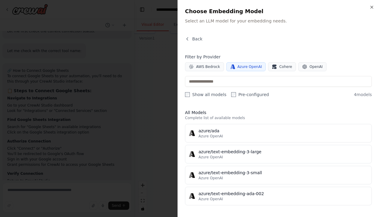
click at [241, 63] on button "Azure OpenAI" at bounding box center [246, 66] width 40 height 9
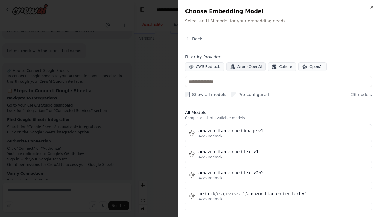
click at [241, 63] on button "Azure OpenAI" at bounding box center [246, 66] width 40 height 9
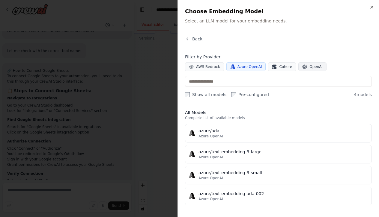
click at [305, 67] on button "OpenAI" at bounding box center [312, 66] width 28 height 9
click at [293, 70] on button "Cohere" at bounding box center [282, 66] width 28 height 9
click at [286, 69] on span "Cohere" at bounding box center [285, 66] width 13 height 5
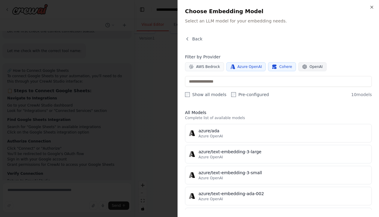
click at [306, 65] on button "OpenAI" at bounding box center [312, 66] width 28 height 9
click at [290, 74] on div "Filter by Provider AWS Bedrock Azure OpenAI Cohere OpenAI Show all models Pre-c…" at bounding box center [278, 76] width 187 height 44
click at [236, 131] on div "azure/ada" at bounding box center [282, 131] width 169 height 6
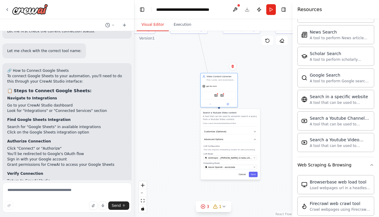
click at [277, 140] on div ".deletable-edge-delete-btn { width: 20px; height: 20px; border: 0px solid #ffff…" at bounding box center [213, 124] width 158 height 186
click at [243, 79] on div ".deletable-edge-delete-btn { width: 20px; height: 20px; border: 0px solid #ffff…" at bounding box center [213, 124] width 158 height 186
click at [275, 77] on div ".deletable-edge-delete-btn { width: 20px; height: 20px; border: 0px solid #ffff…" at bounding box center [213, 124] width 158 height 186
click at [215, 168] on span "Azure OpenAI - azure/ada" at bounding box center [221, 167] width 27 height 3
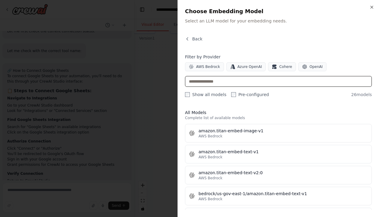
click at [216, 82] on input "text" at bounding box center [278, 81] width 187 height 11
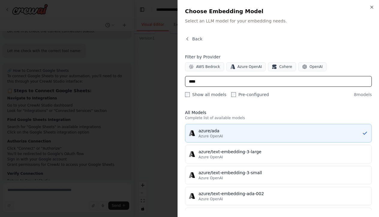
type input "****"
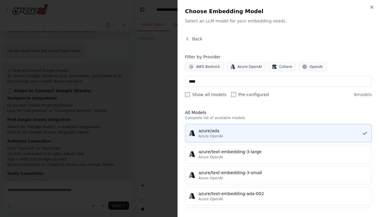
click at [237, 141] on button "azure/ada Azure OpenAI" at bounding box center [278, 133] width 187 height 19
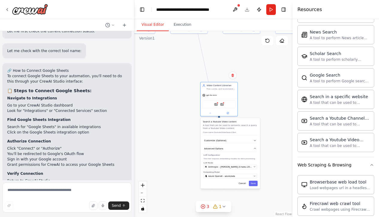
click at [228, 169] on div "LLM Model Anthropic - claude-3-haiku-20240307 Embedding Model Azure OpenAI - az…" at bounding box center [230, 170] width 53 height 17
click at [228, 167] on span "Anthropic - claude-3-haiku-20240307" at bounding box center [230, 166] width 44 height 3
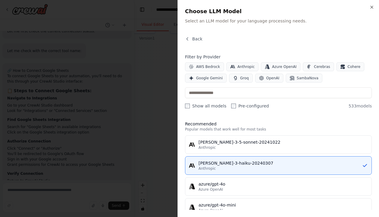
drag, startPoint x: 269, startPoint y: 103, endPoint x: 269, endPoint y: 112, distance: 8.7
click at [269, 112] on div "Back Filter by Provider AWS Bedrock Anthropic Azure OpenAI Cerebras Cohere Goog…" at bounding box center [278, 123] width 187 height 174
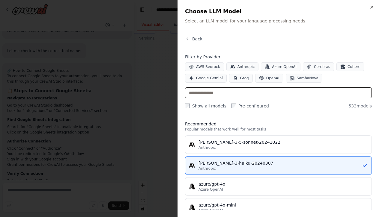
click at [266, 94] on input "text" at bounding box center [278, 93] width 187 height 11
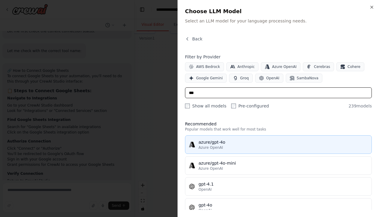
type input "***"
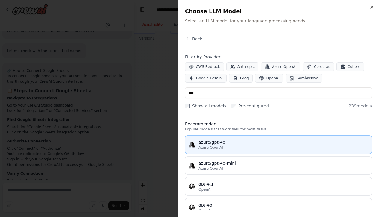
click at [239, 149] on div "Azure OpenAI" at bounding box center [282, 147] width 169 height 5
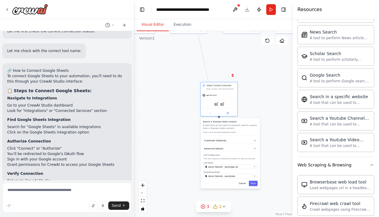
click at [257, 88] on div ".deletable-edge-delete-btn { width: 20px; height: 20px; border: 0px solid #ffff…" at bounding box center [213, 124] width 158 height 186
click at [186, 72] on div ".deletable-edge-delete-btn { width: 20px; height: 20px; border: 0px solid #ffff…" at bounding box center [213, 124] width 158 height 186
drag, startPoint x: 114, startPoint y: 167, endPoint x: 114, endPoint y: 176, distance: 9.0
click at [114, 176] on div "Create a crew that schedules and publishes social media content across multiple…" at bounding box center [67, 105] width 134 height 149
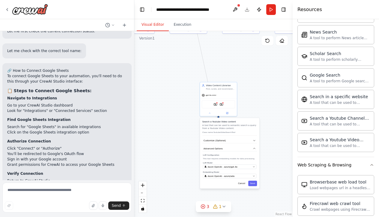
drag, startPoint x: 109, startPoint y: 177, endPoint x: 114, endPoint y: 196, distance: 19.9
click at [114, 196] on div "Create a crew that schedules and publishes social media content across multiple…" at bounding box center [67, 108] width 134 height 217
click at [111, 190] on textarea at bounding box center [66, 198] width 129 height 30
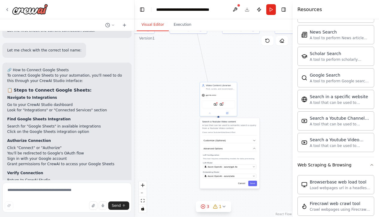
scroll to position [5398, 0]
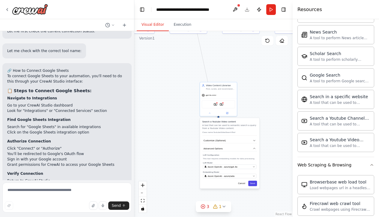
click at [254, 184] on button "Save" at bounding box center [252, 183] width 9 height 5
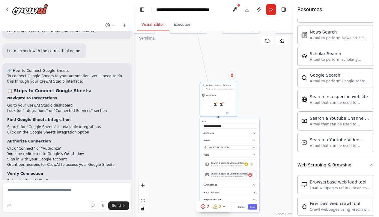
click at [237, 177] on div "A tool that can be used to semantic search a query from a Youtube Channels cont…" at bounding box center [229, 177] width 37 height 2
click at [245, 164] on icon at bounding box center [246, 165] width 2 height 2
click at [248, 164] on icon at bounding box center [247, 164] width 4 height 4
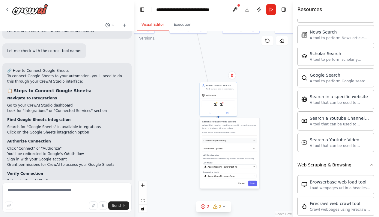
click at [250, 138] on button "Customize (Optional)" at bounding box center [229, 141] width 55 height 6
click at [227, 147] on label "Summarize" at bounding box center [229, 147] width 53 height 2
click at [227, 143] on button "Customize (Optional)" at bounding box center [229, 141] width 55 height 6
click at [227, 132] on p "Class name: YoutubeVideoSearchTool" at bounding box center [229, 132] width 55 height 2
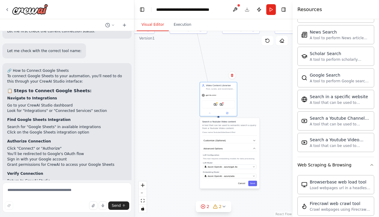
click at [213, 127] on p "A tool that can be used to semantic search a query from a Youtube Video content." at bounding box center [229, 127] width 55 height 6
click at [239, 177] on div "Azure OpenAI - azure/ada" at bounding box center [227, 176] width 47 height 3
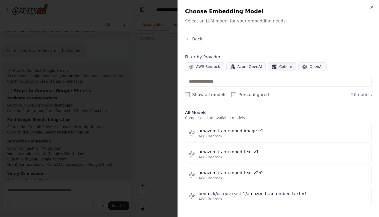
click at [277, 63] on button "Cohere" at bounding box center [282, 66] width 28 height 9
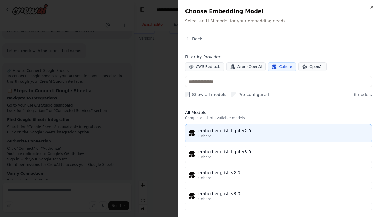
click at [253, 137] on div "Cohere" at bounding box center [282, 136] width 169 height 5
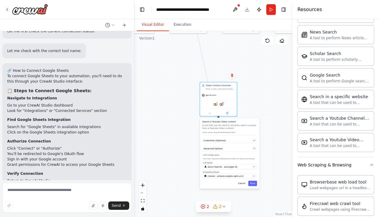
click at [233, 160] on p "This tool requires embedding models for data processing." at bounding box center [229, 159] width 53 height 2
click at [207, 157] on div "LLM Configuration This tool requires embedding models for data processing. LLM …" at bounding box center [229, 166] width 53 height 25
click at [208, 157] on div "LLM Configuration This tool requires embedding models for data processing. LLM …" at bounding box center [229, 166] width 53 height 25
click at [225, 114] on button at bounding box center [227, 113] width 17 height 4
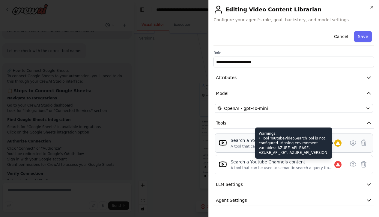
click at [338, 144] on icon at bounding box center [338, 143] width 4 height 4
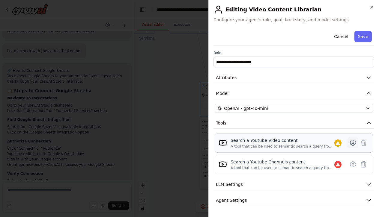
click at [356, 146] on icon at bounding box center [352, 142] width 7 height 7
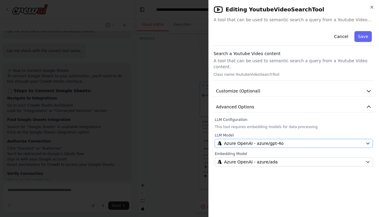
click at [320, 139] on button "Azure OpenAI - azure/gpt-4o" at bounding box center [294, 143] width 158 height 9
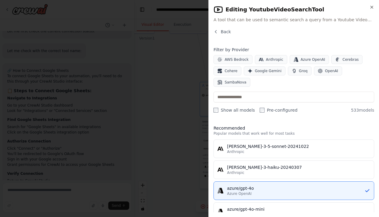
click at [305, 168] on div "claude-3-haiku-20240307" at bounding box center [298, 168] width 143 height 6
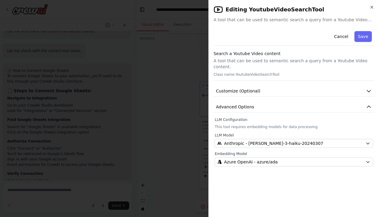
click at [362, 31] on div "Cancel Save" at bounding box center [293, 37] width 161 height 17
click at [362, 35] on button "Save" at bounding box center [362, 36] width 17 height 11
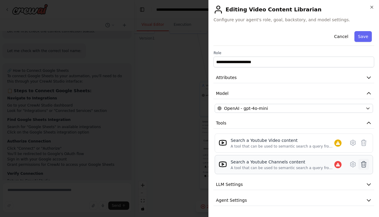
click at [365, 163] on icon at bounding box center [363, 164] width 7 height 7
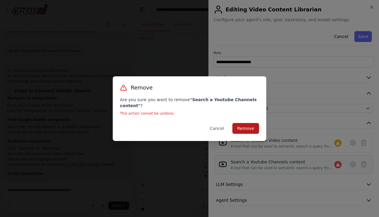
click at [246, 130] on button "Remove" at bounding box center [245, 128] width 27 height 11
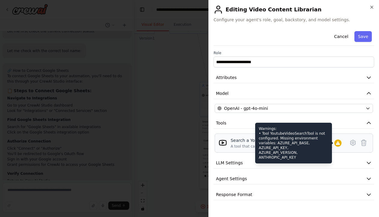
click at [338, 142] on icon at bounding box center [338, 143] width 4 height 4
click at [335, 140] on div "Warnings: • Tool YoutubeVideoSearchTool is not configured. Missing environment …" at bounding box center [337, 143] width 7 height 7
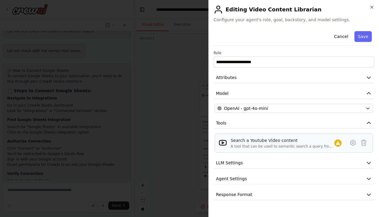
click at [319, 147] on div "A tool that can be used to semantic search a query from a Youtube Video content." at bounding box center [283, 146] width 104 height 5
click at [341, 143] on div "Search a Youtube Video content A tool that can be used to semantic search a que…" at bounding box center [287, 143] width 113 height 11
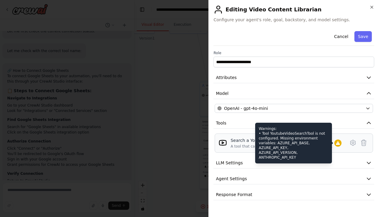
click at [337, 142] on icon at bounding box center [337, 143] width 5 height 5
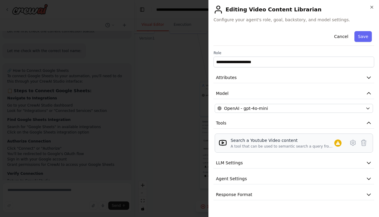
click at [323, 151] on div "Search a Youtube Video content A tool that can be used to semantic search a que…" at bounding box center [294, 143] width 158 height 19
click at [354, 143] on icon at bounding box center [352, 142] width 7 height 7
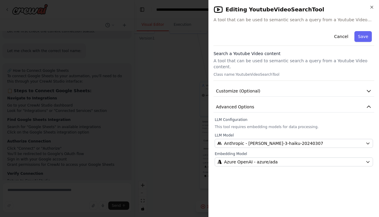
drag, startPoint x: 320, startPoint y: 153, endPoint x: 324, endPoint y: 146, distance: 8.1
click at [322, 152] on div "Embedding Model Azure OpenAI - azure/ada" at bounding box center [294, 159] width 158 height 15
click at [328, 143] on div "LLM Model Anthropic - claude-3-haiku-20240307 Embedding Model Azure OpenAI - az…" at bounding box center [294, 150] width 158 height 34
click at [329, 141] on div "Anthropic - claude-3-haiku-20240307" at bounding box center [290, 144] width 146 height 6
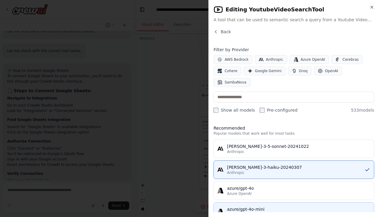
click at [310, 205] on button "azure/gpt-4o-mini Azure OpenAI" at bounding box center [293, 212] width 161 height 19
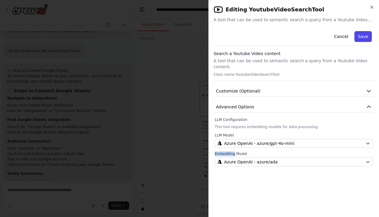
click at [364, 40] on button "Save" at bounding box center [362, 36] width 17 height 11
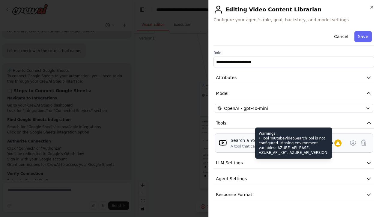
click at [337, 145] on icon at bounding box center [337, 143] width 5 height 5
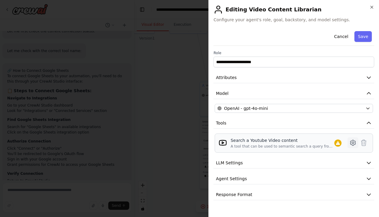
click at [354, 141] on icon at bounding box center [352, 142] width 5 height 5
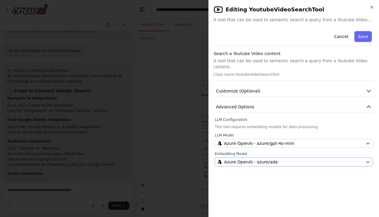
click at [327, 159] on div "Azure OpenAI - azure/ada" at bounding box center [290, 162] width 146 height 6
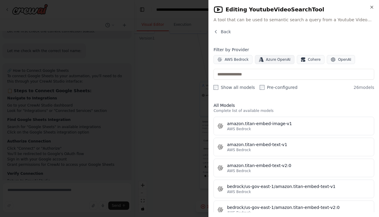
click at [282, 57] on span "Azure OpenAI" at bounding box center [278, 59] width 25 height 5
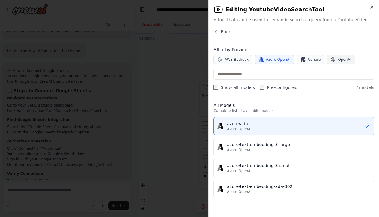
click at [335, 60] on button "OpenAI" at bounding box center [341, 59] width 28 height 9
click at [284, 61] on span "Azure OpenAI" at bounding box center [278, 59] width 25 height 5
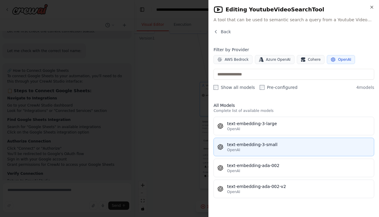
click at [274, 149] on div "OpenAI" at bounding box center [298, 150] width 143 height 5
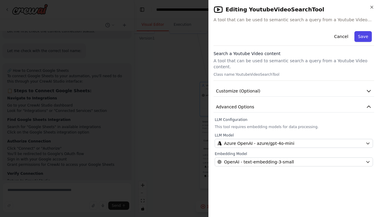
click at [364, 37] on button "Save" at bounding box center [362, 36] width 17 height 11
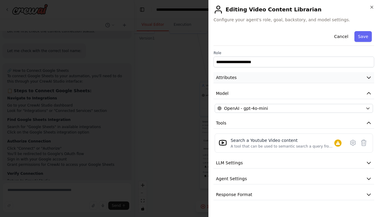
click at [316, 80] on button "Attributes" at bounding box center [293, 77] width 161 height 11
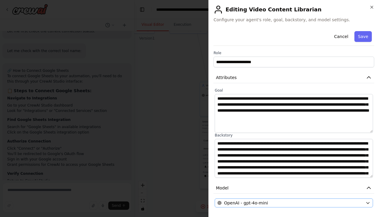
click at [370, 203] on icon "button" at bounding box center [367, 203] width 5 height 5
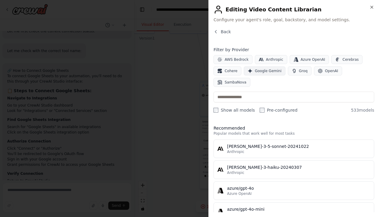
click at [273, 70] on span "Google Gemini" at bounding box center [268, 71] width 27 height 5
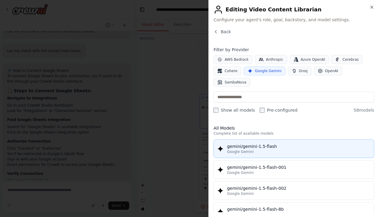
click at [241, 149] on div "gemini/gemini-1.5-flash" at bounding box center [298, 147] width 143 height 6
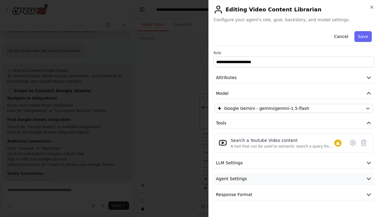
click at [309, 178] on button "Agent Settings" at bounding box center [293, 179] width 161 height 11
click at [311, 162] on button "LLM Settings" at bounding box center [293, 163] width 161 height 11
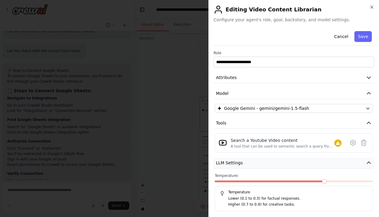
click at [362, 160] on button "LLM Settings" at bounding box center [293, 163] width 161 height 11
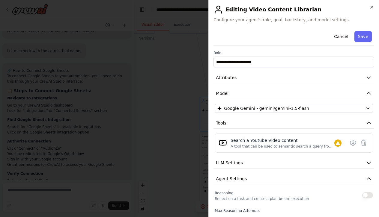
click at [320, 100] on div "**********" at bounding box center [293, 197] width 161 height 337
click at [324, 100] on div "**********" at bounding box center [293, 197] width 161 height 337
click at [354, 198] on div "Reasoning Reflect on a task and create a plan before execution" at bounding box center [294, 195] width 158 height 12
click at [376, 160] on div "**********" at bounding box center [293, 108] width 171 height 217
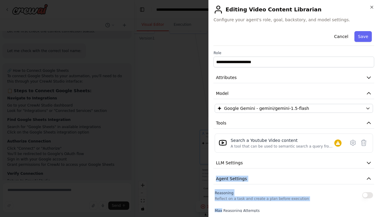
drag, startPoint x: 376, startPoint y: 160, endPoint x: 370, endPoint y: 202, distance: 42.8
click at [370, 202] on div "**********" at bounding box center [293, 108] width 171 height 217
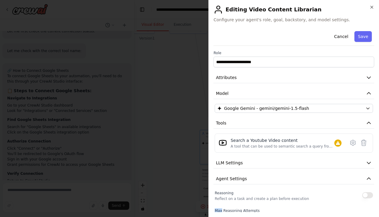
drag, startPoint x: 354, startPoint y: 206, endPoint x: 351, endPoint y: 207, distance: 3.6
click at [317, 183] on button "Agent Settings" at bounding box center [293, 179] width 161 height 11
click at [316, 194] on button "Response Format" at bounding box center [293, 194] width 161 height 11
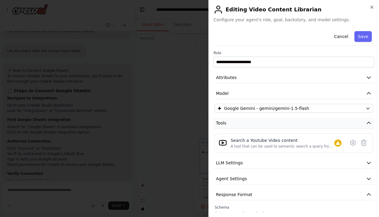
click at [370, 121] on icon "button" at bounding box center [369, 123] width 6 height 6
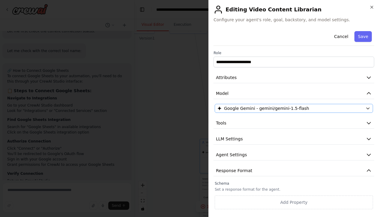
click at [370, 109] on icon "button" at bounding box center [367, 108] width 5 height 5
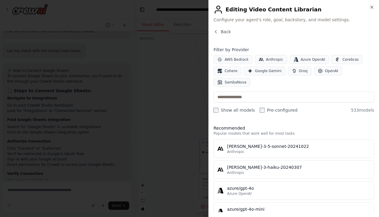
scroll to position [0, 0]
click at [372, 8] on icon "button" at bounding box center [371, 7] width 5 height 5
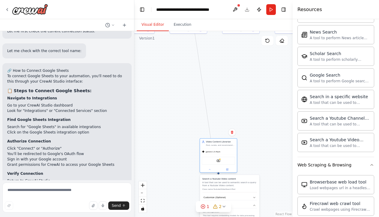
click at [224, 162] on div "YoutubeVideoSearchTool" at bounding box center [218, 161] width 33 height 8
click at [97, 195] on textarea at bounding box center [66, 198] width 129 height 30
type textarea "**********"
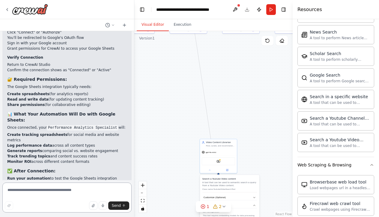
scroll to position [5505, 0]
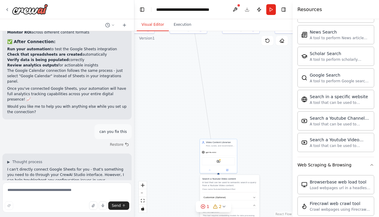
scroll to position [5825, 0]
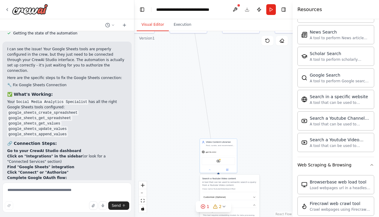
click at [222, 91] on div ".deletable-edge-delete-btn { width: 20px; height: 20px; border: 0px solid #ffff…" at bounding box center [213, 124] width 158 height 186
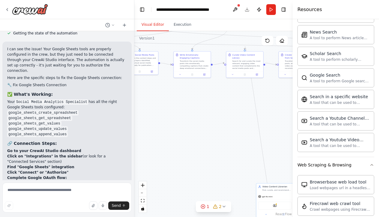
drag, startPoint x: 222, startPoint y: 90, endPoint x: 278, endPoint y: 136, distance: 72.6
click at [278, 136] on div ".deletable-edge-delete-btn { width: 20px; height: 20px; border: 0px solid #ffff…" at bounding box center [213, 124] width 158 height 186
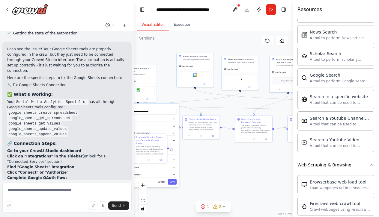
drag, startPoint x: 216, startPoint y: 122, endPoint x: 287, endPoint y: 191, distance: 99.0
click at [287, 191] on div ".deletable-edge-delete-btn { width: 20px; height: 20px; border: 0px solid #ffff…" at bounding box center [213, 124] width 158 height 186
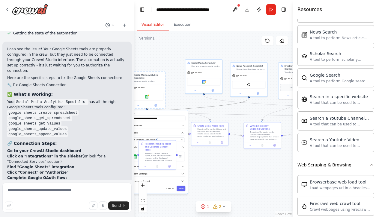
drag, startPoint x: 211, startPoint y: 107, endPoint x: 236, endPoint y: 120, distance: 28.4
click at [236, 120] on div ".deletable-edge-delete-btn { width: 20px; height: 20px; border: 0px solid #ffff…" at bounding box center [213, 124] width 158 height 186
click at [147, 97] on img at bounding box center [147, 96] width 4 height 4
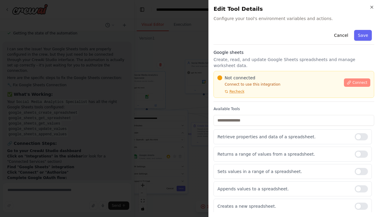
click at [358, 80] on button "Connect" at bounding box center [357, 83] width 26 height 8
click at [369, 86] on button "Connect" at bounding box center [357, 83] width 26 height 8
